Goal: Obtain resource: Download file/media

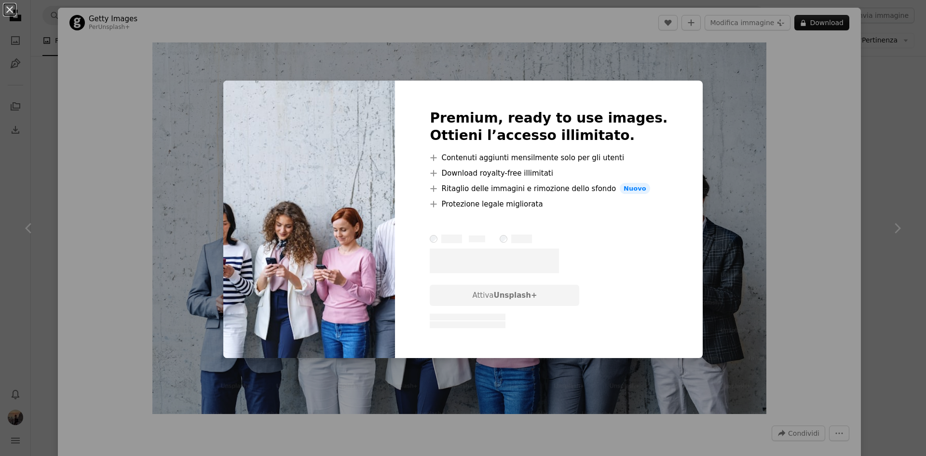
scroll to position [8540, 0]
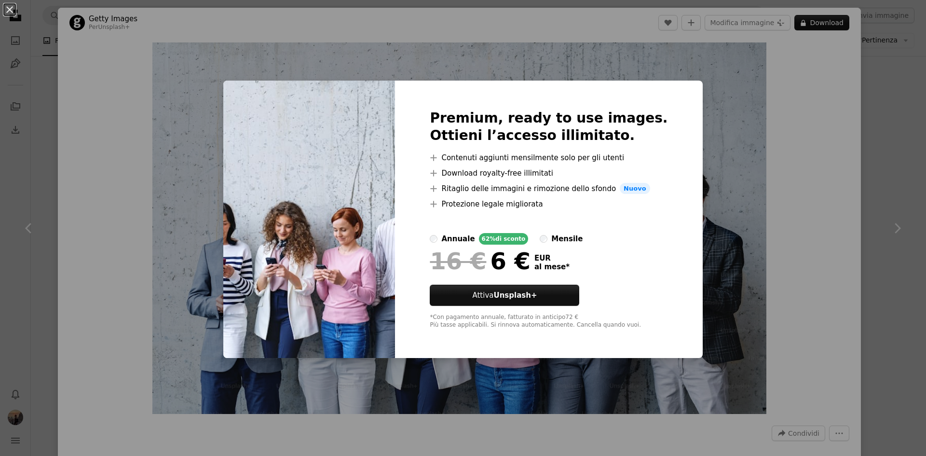
click at [704, 108] on div "An X shape Premium, ready to use images. Ottieni l’accesso illimitato. A plus s…" at bounding box center [463, 228] width 926 height 456
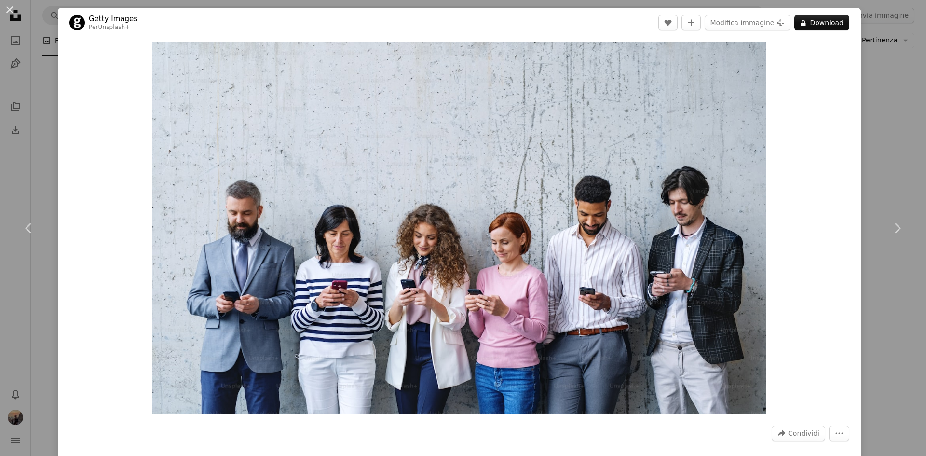
click at [848, 80] on div "Zoom in" at bounding box center [459, 228] width 803 height 381
click at [870, 87] on div "An X shape Chevron left Chevron right Getty Images Per Unsplash+ A heart A plus…" at bounding box center [463, 228] width 926 height 456
